Goal: Check status: Verify the current state of an ongoing process or item

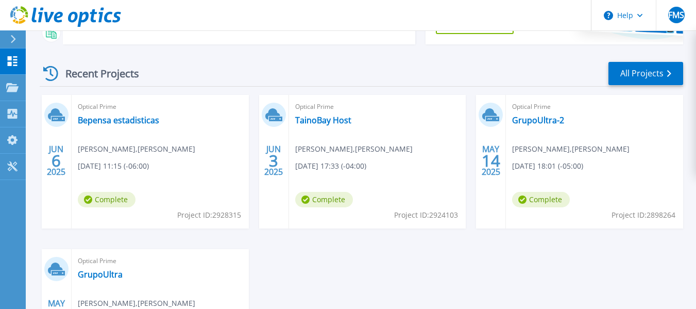
scroll to position [129, 0]
click at [631, 77] on link "All Projects" at bounding box center [646, 72] width 75 height 23
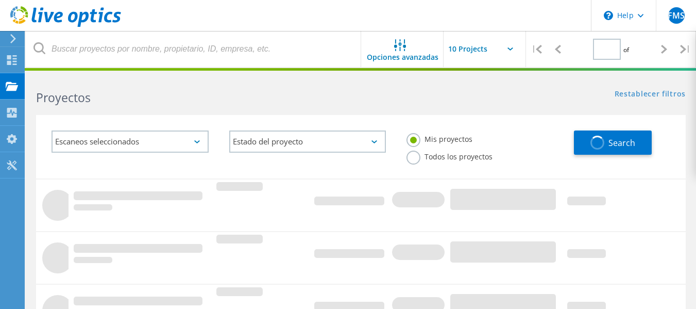
type input "1"
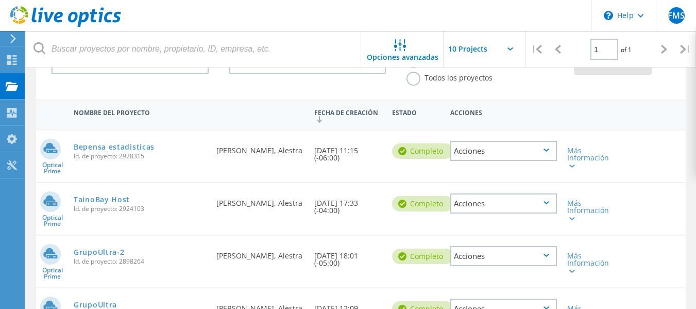
scroll to position [63, 0]
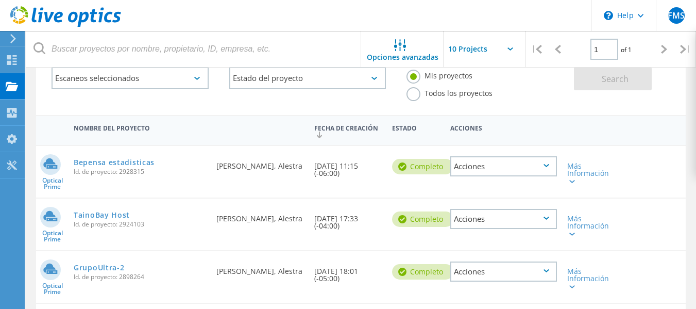
click at [545, 164] on icon at bounding box center [547, 165] width 6 height 3
click at [653, 163] on div "Optical Prime Bepensa estadisticas Id. de proyecto: 2928315 Solicitado por [PER…" at bounding box center [361, 172] width 650 height 52
click at [571, 182] on icon at bounding box center [572, 181] width 6 height 3
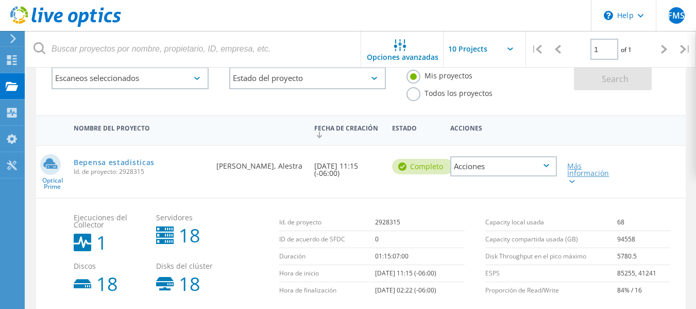
click at [571, 182] on icon at bounding box center [572, 181] width 6 height 3
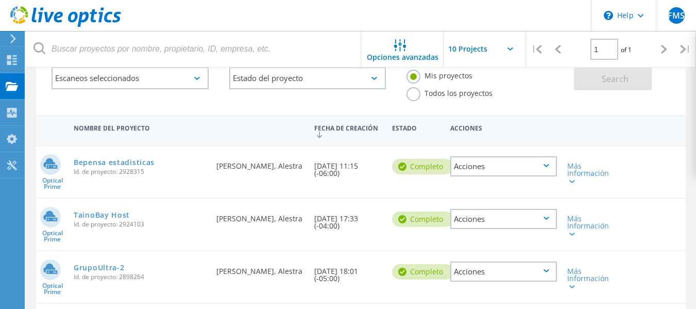
scroll to position [179, 0]
